Goal: Complete application form

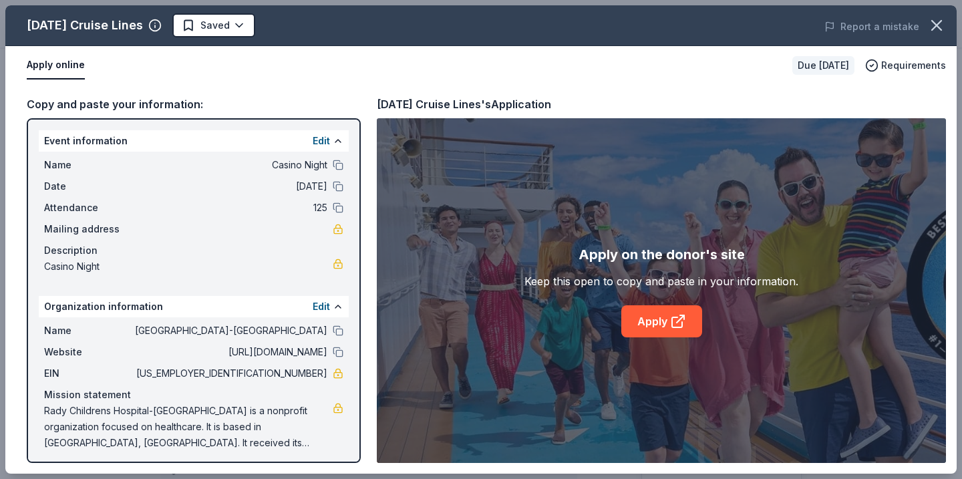
scroll to position [189, 0]
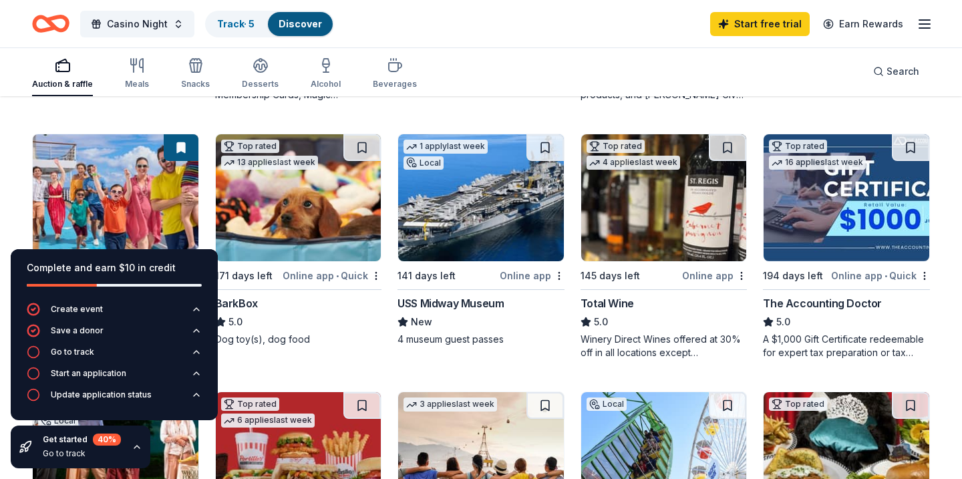
scroll to position [605, 0]
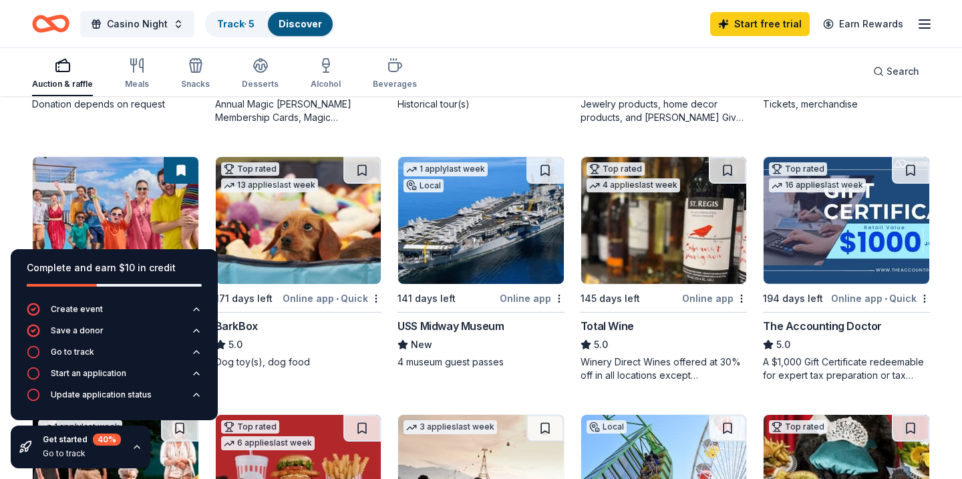
click at [522, 263] on img at bounding box center [481, 220] width 166 height 127
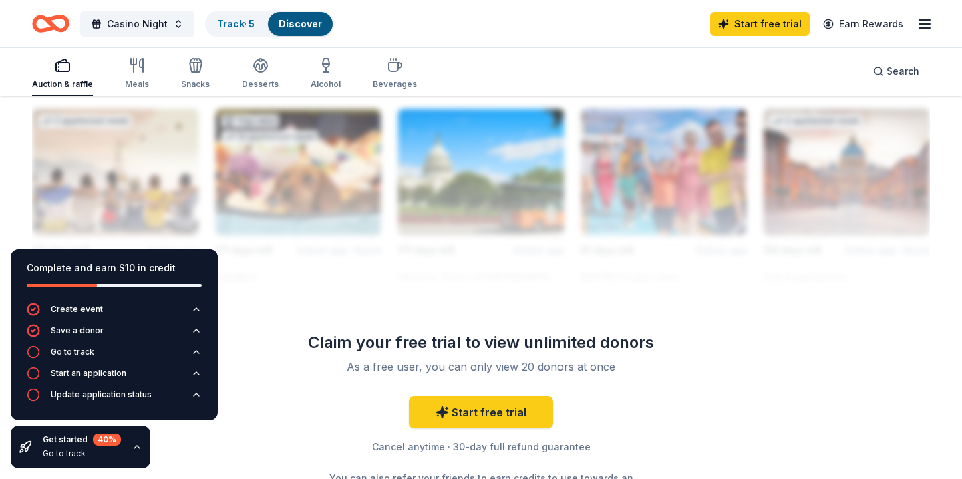
scroll to position [1208, 0]
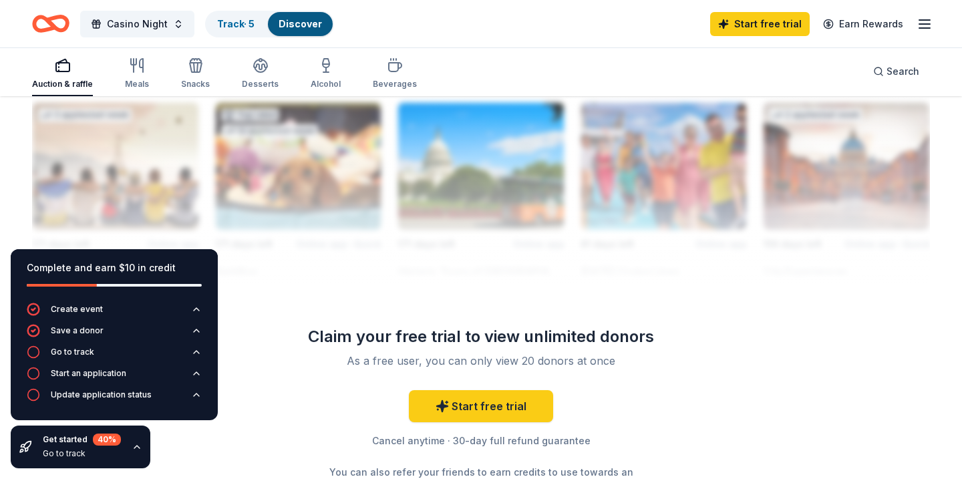
click at [124, 170] on div at bounding box center [481, 176] width 898 height 214
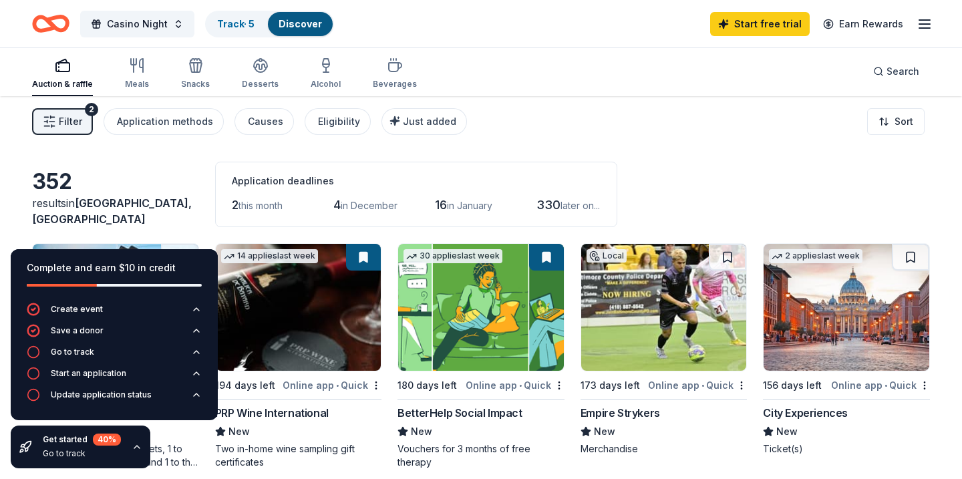
scroll to position [0, 0]
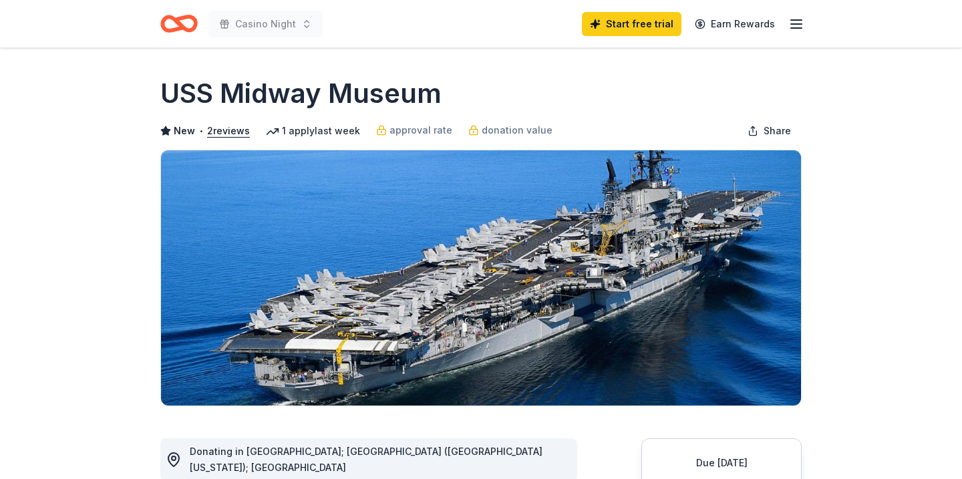
scroll to position [123, 0]
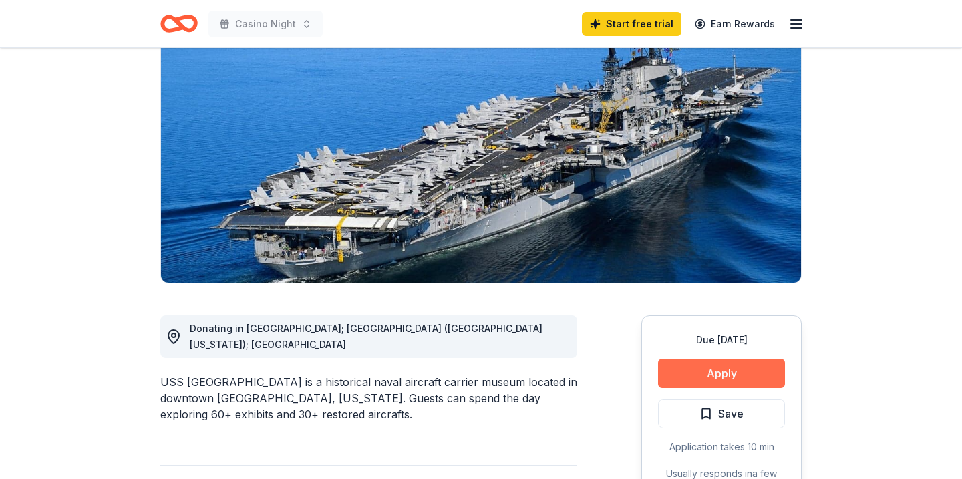
click at [733, 375] on button "Apply" at bounding box center [721, 373] width 127 height 29
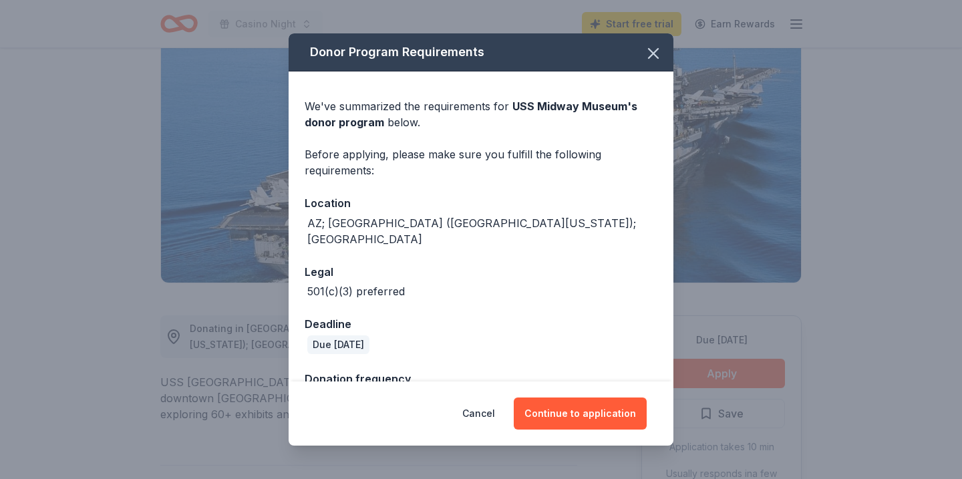
scroll to position [25, 0]
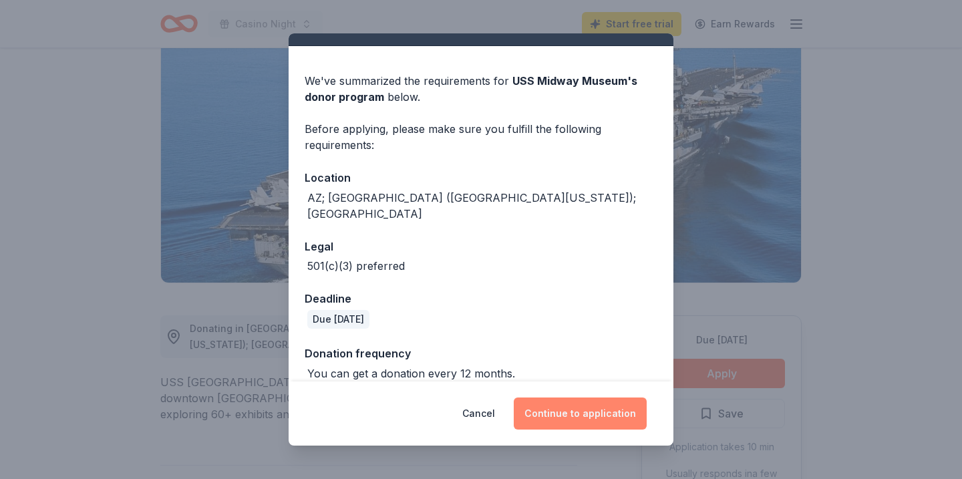
click at [581, 418] on button "Continue to application" at bounding box center [580, 414] width 133 height 32
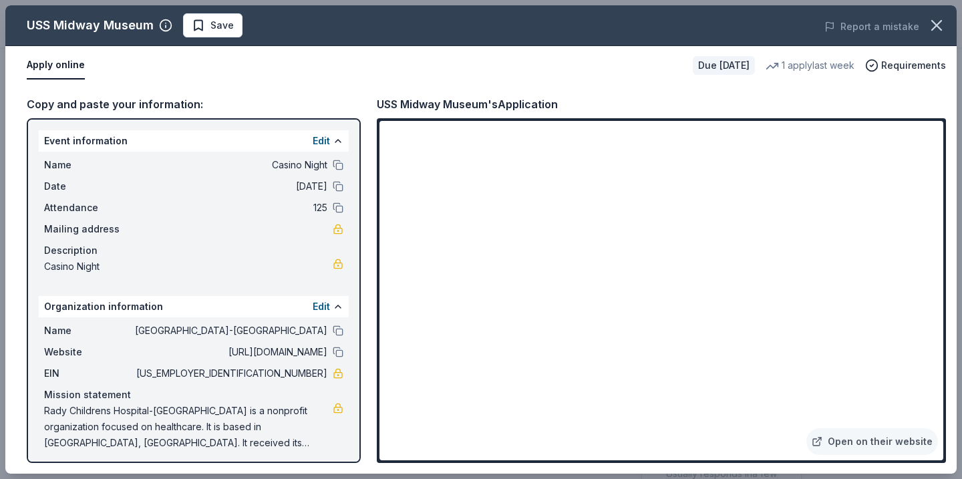
scroll to position [5, 0]
